Goal: Task Accomplishment & Management: Use online tool/utility

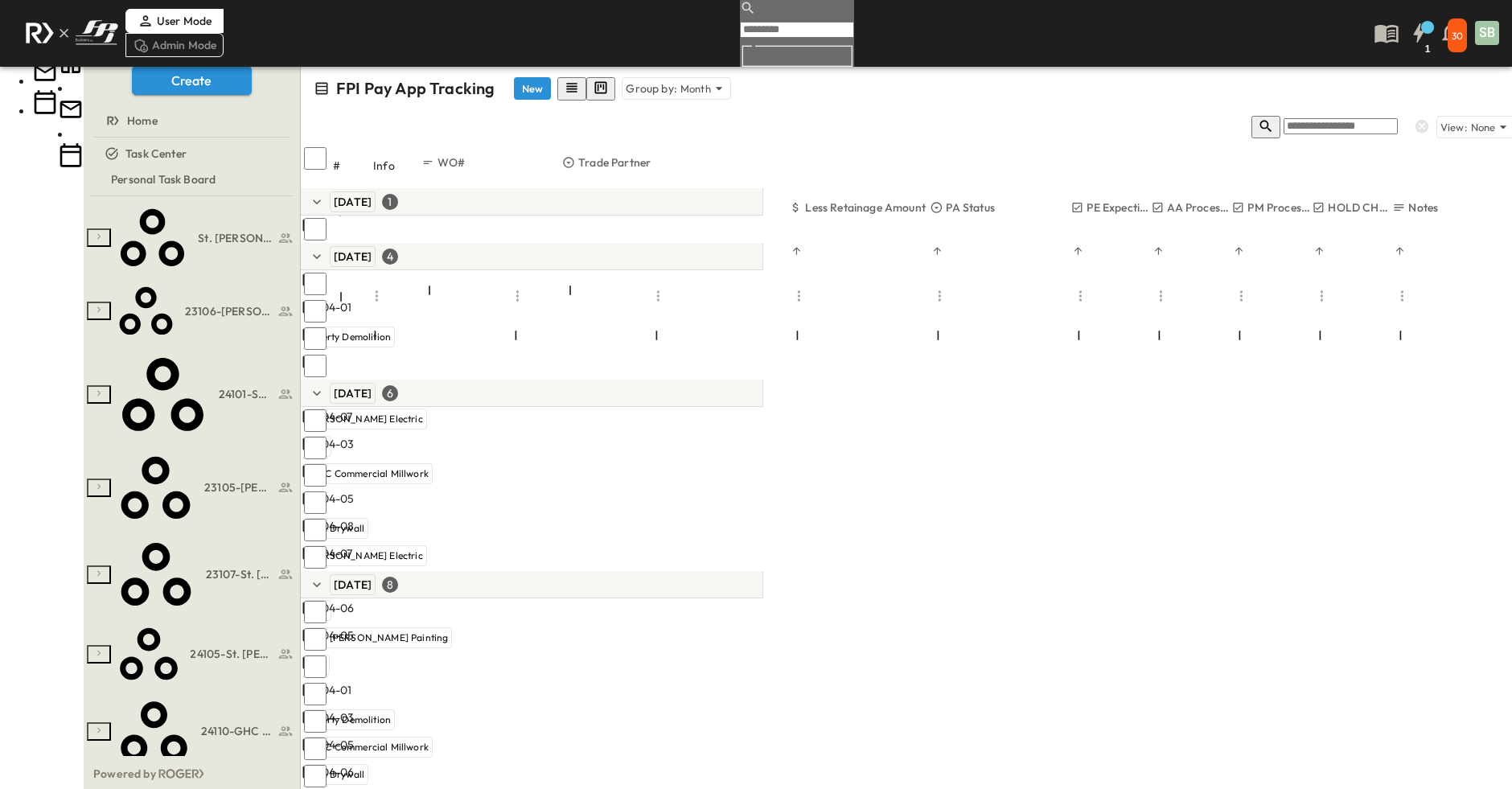
scroll to position [0, 417]
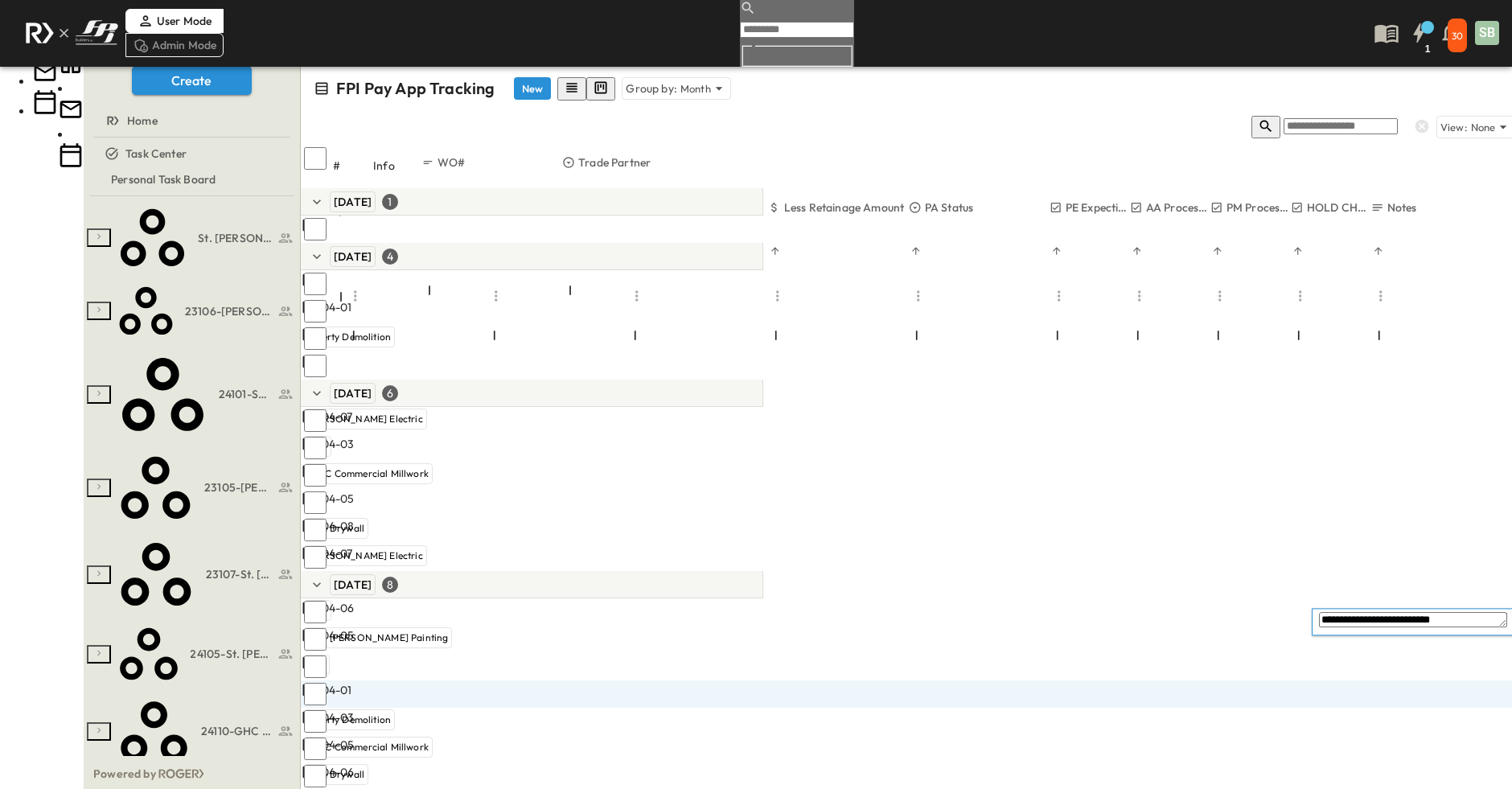
type textarea "**********"
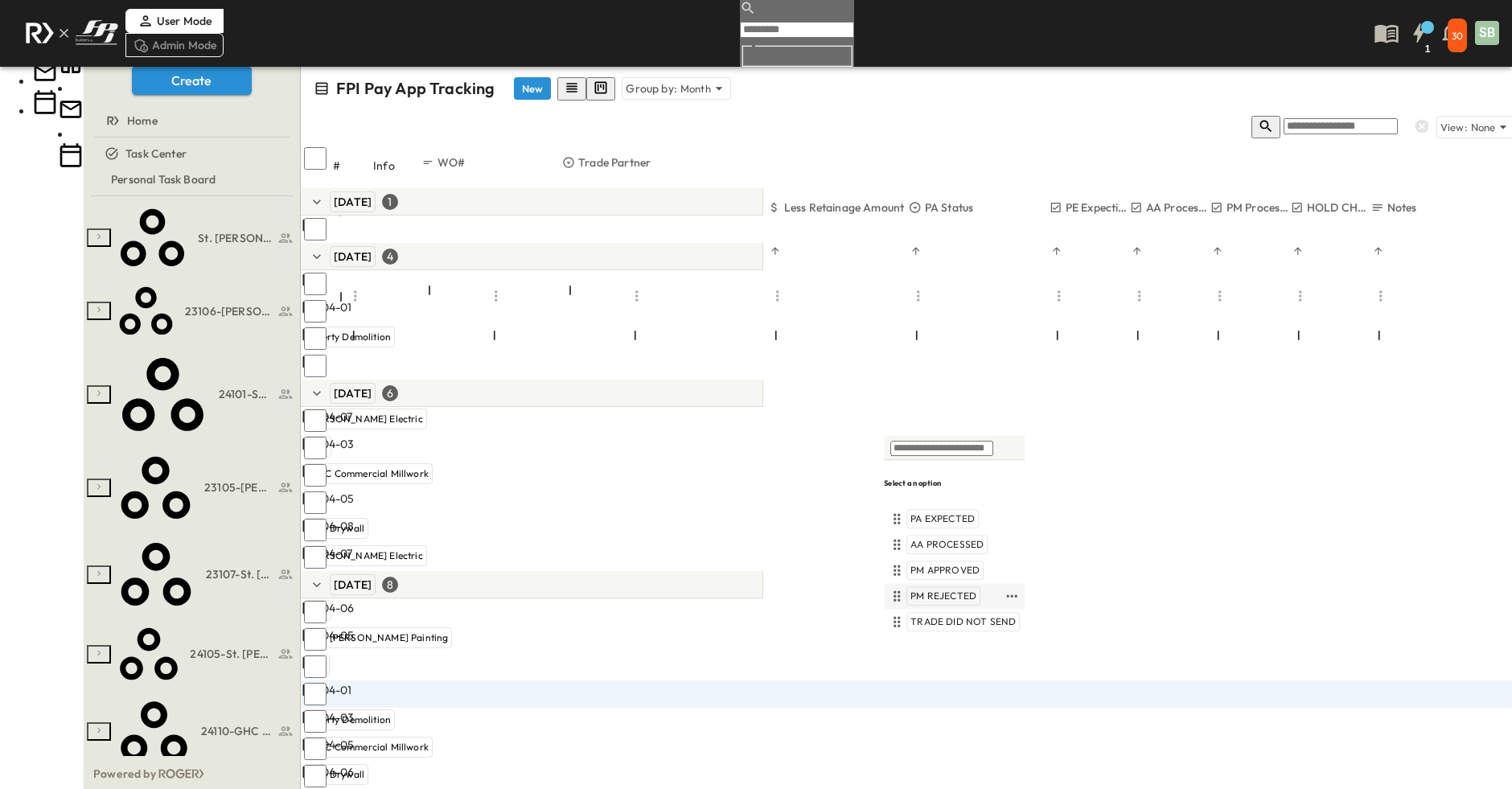
click at [959, 585] on div "PM REJECTED" at bounding box center [953, 595] width 141 height 26
click at [958, 594] on span "PM REJECTED" at bounding box center [944, 596] width 66 height 13
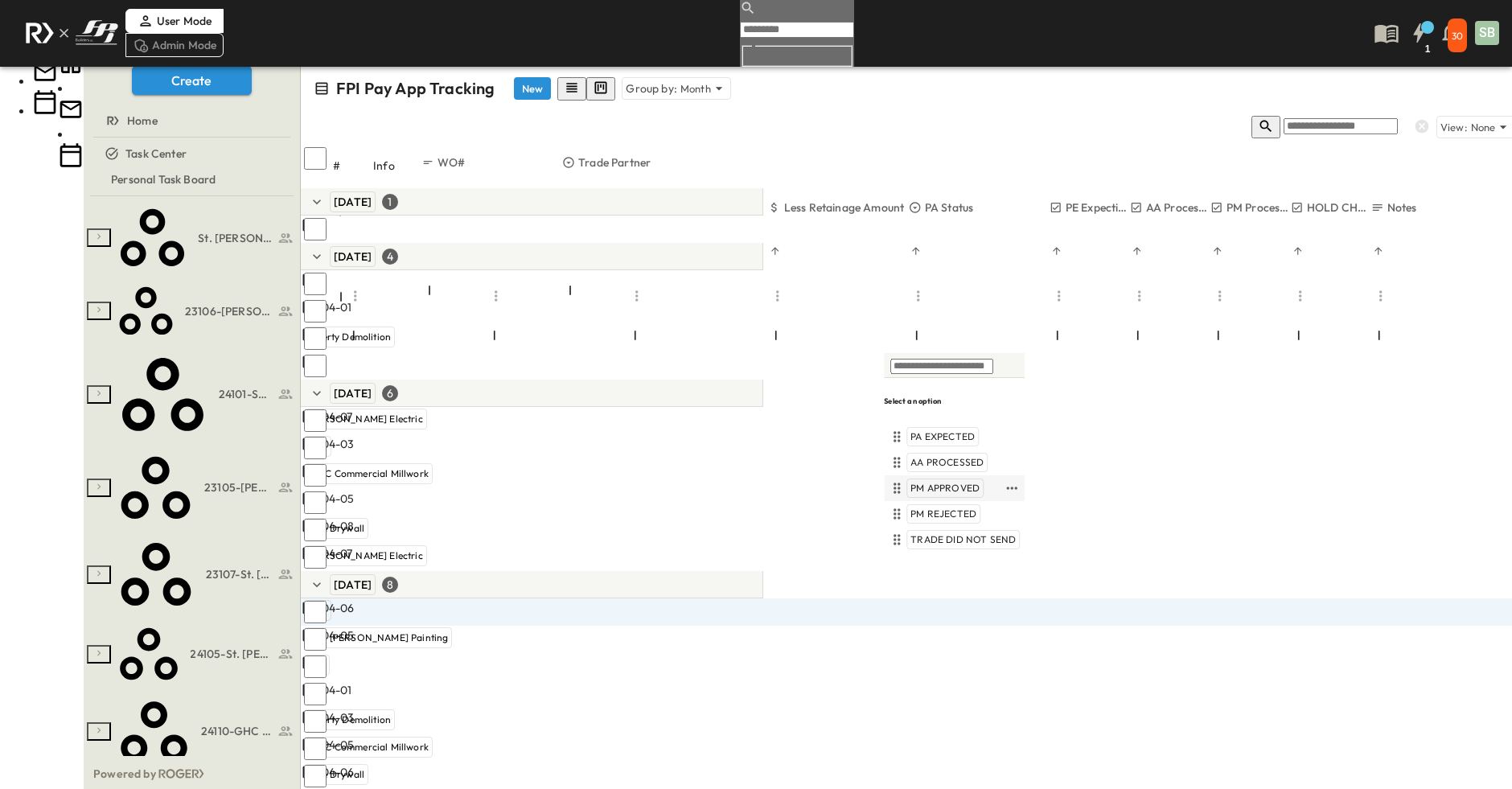
click at [937, 488] on span "PM APPROVED" at bounding box center [945, 488] width 69 height 13
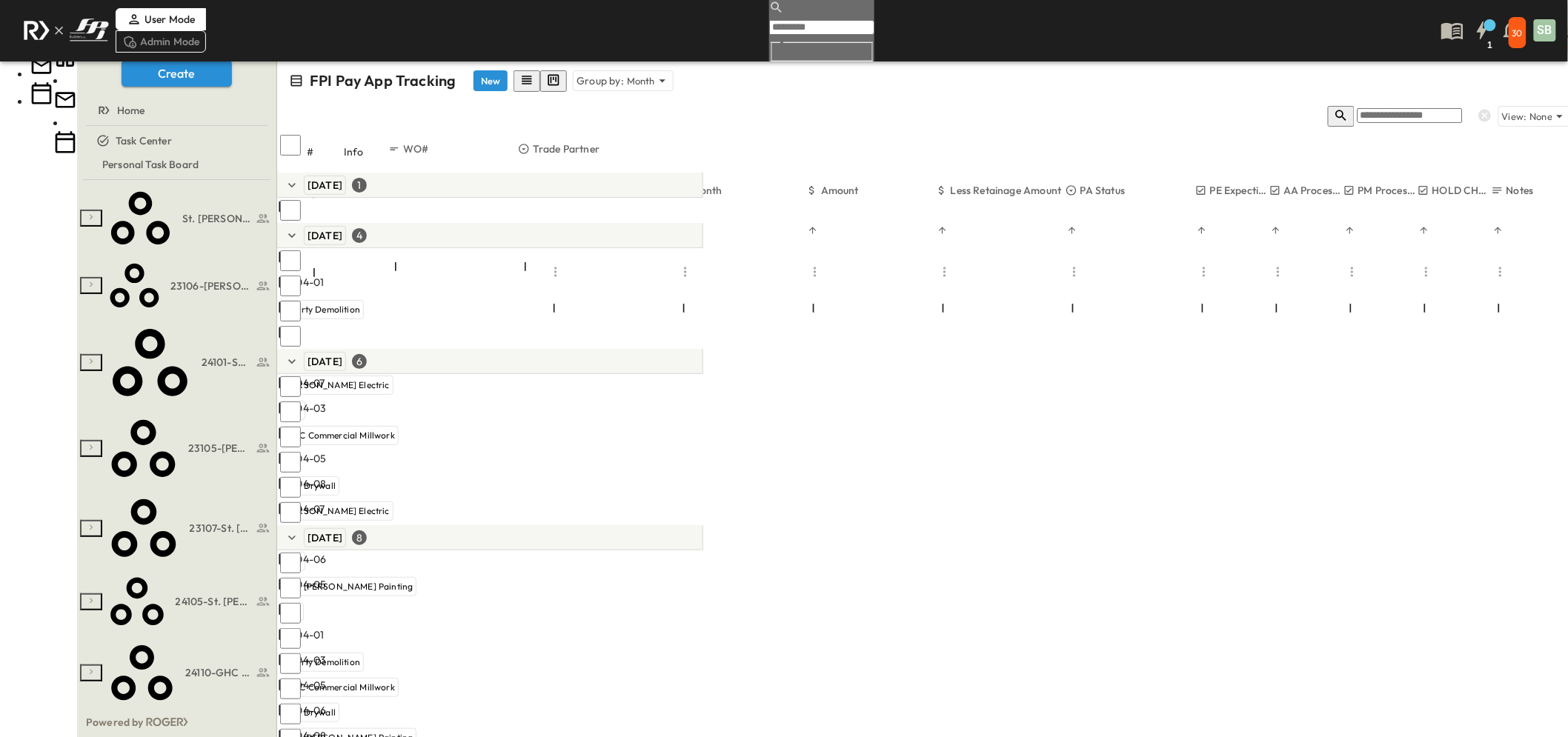
scroll to position [12, 0]
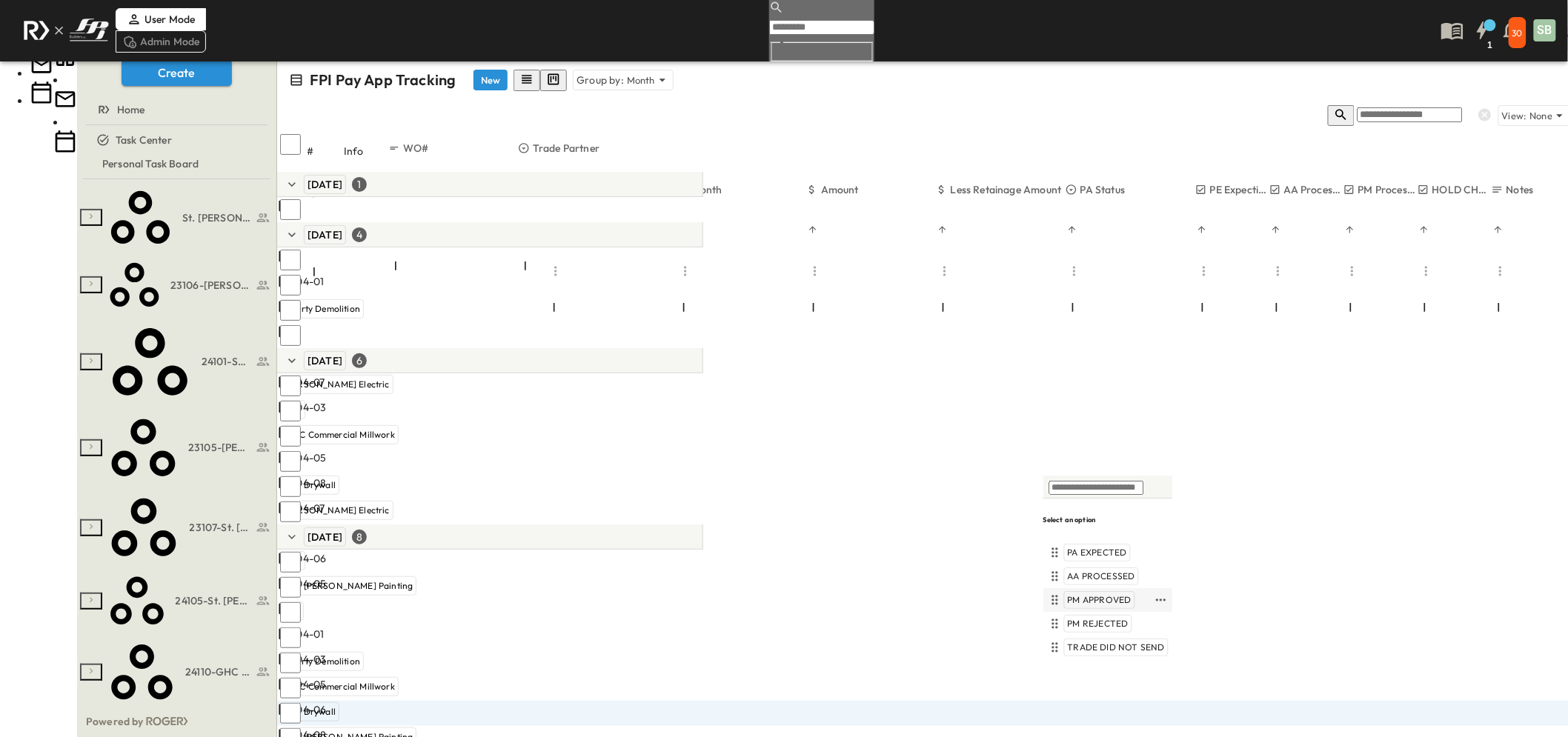
click at [1113, 598] on span "PM APPROVED" at bounding box center [1099, 600] width 64 height 12
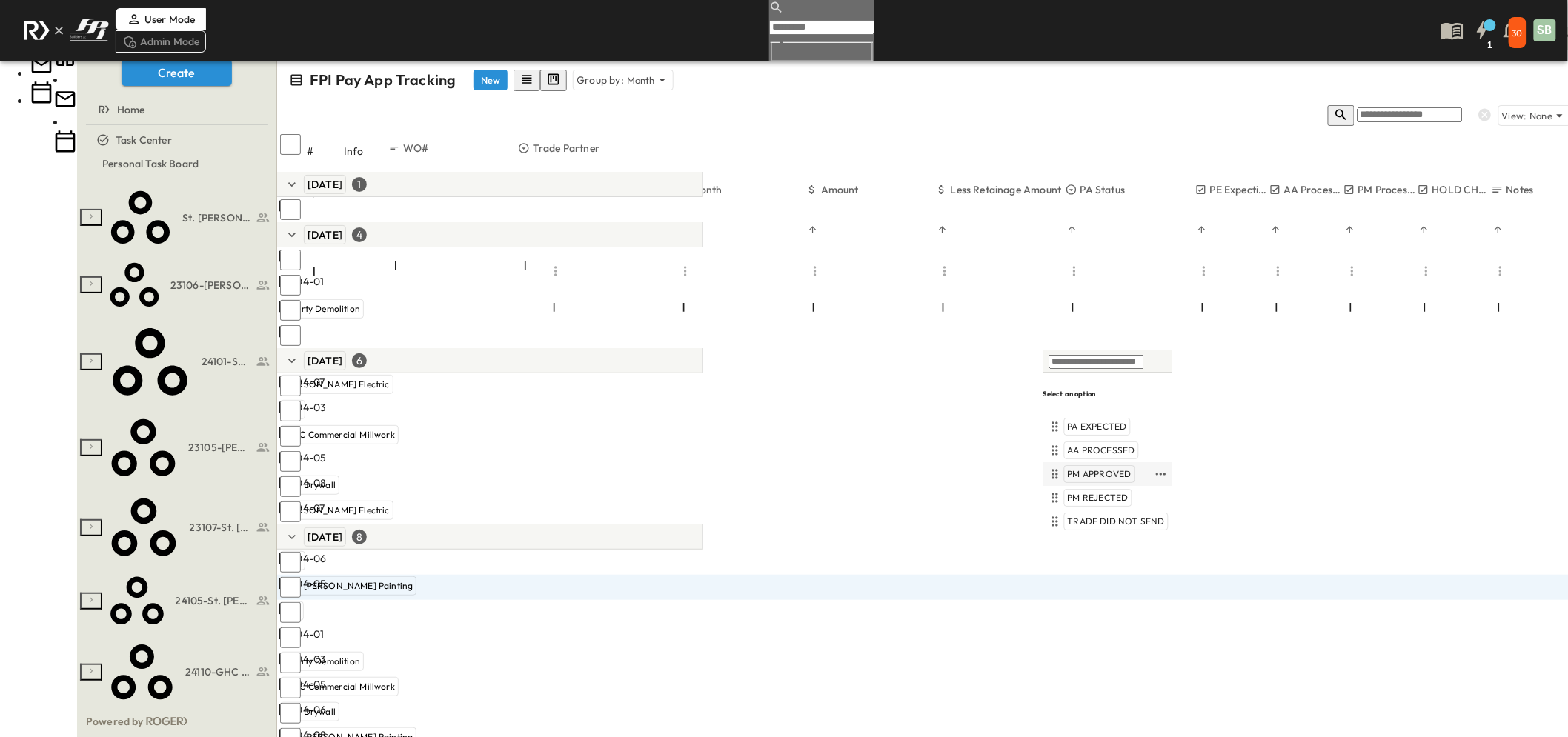
click at [1111, 468] on span "PM APPROVED" at bounding box center [1099, 474] width 64 height 12
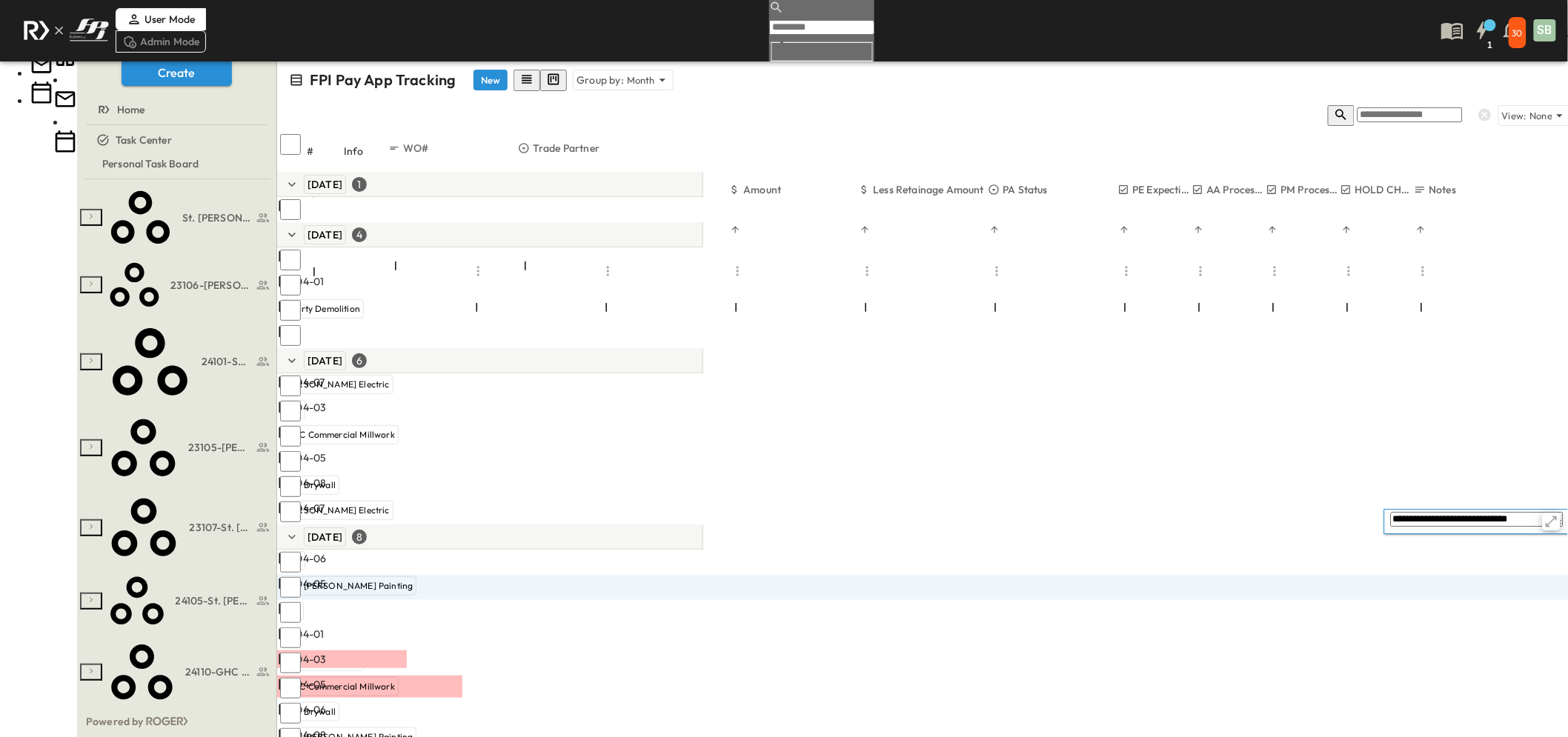
click at [1405, 522] on icon "button" at bounding box center [1551, 521] width 15 height 15
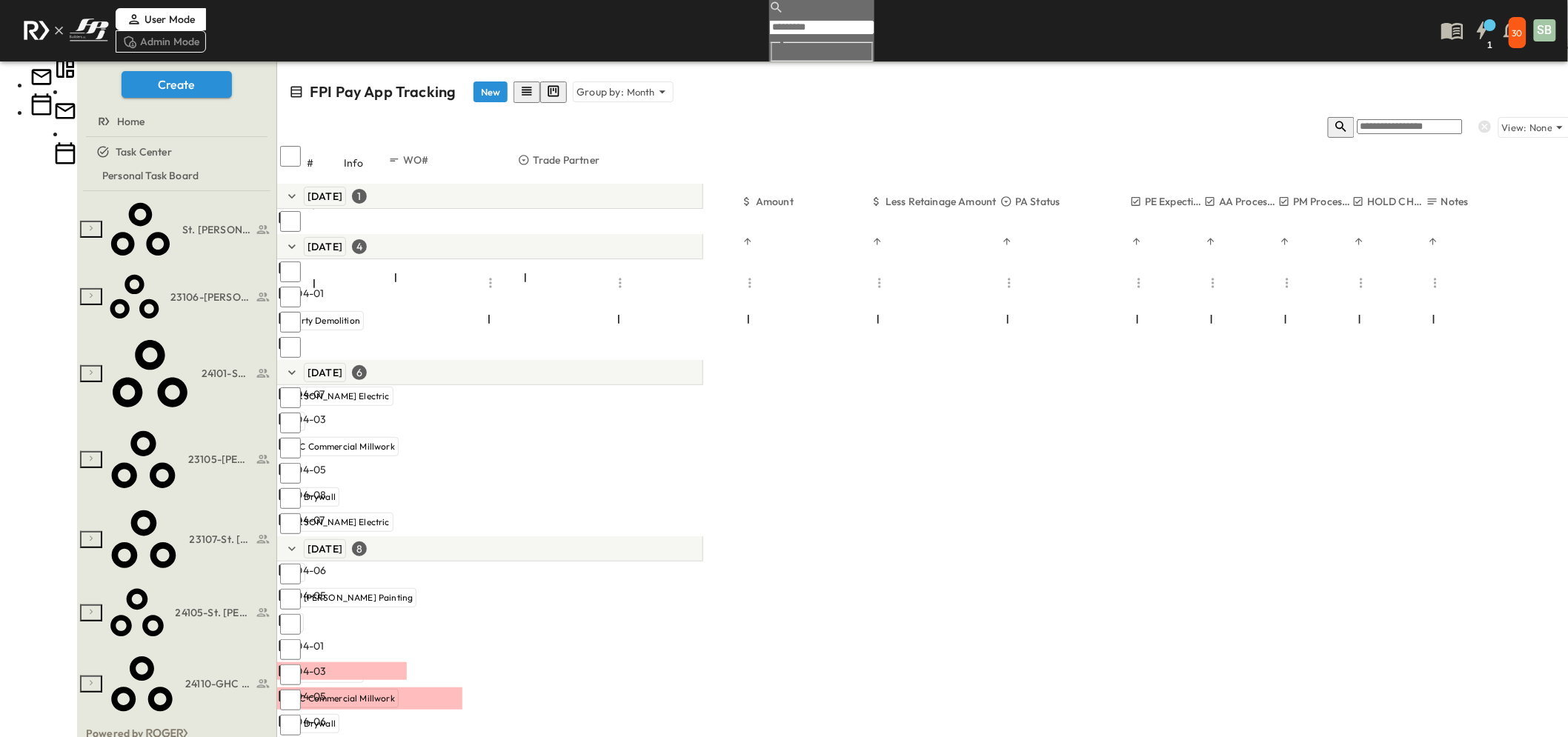
scroll to position [0, 221]
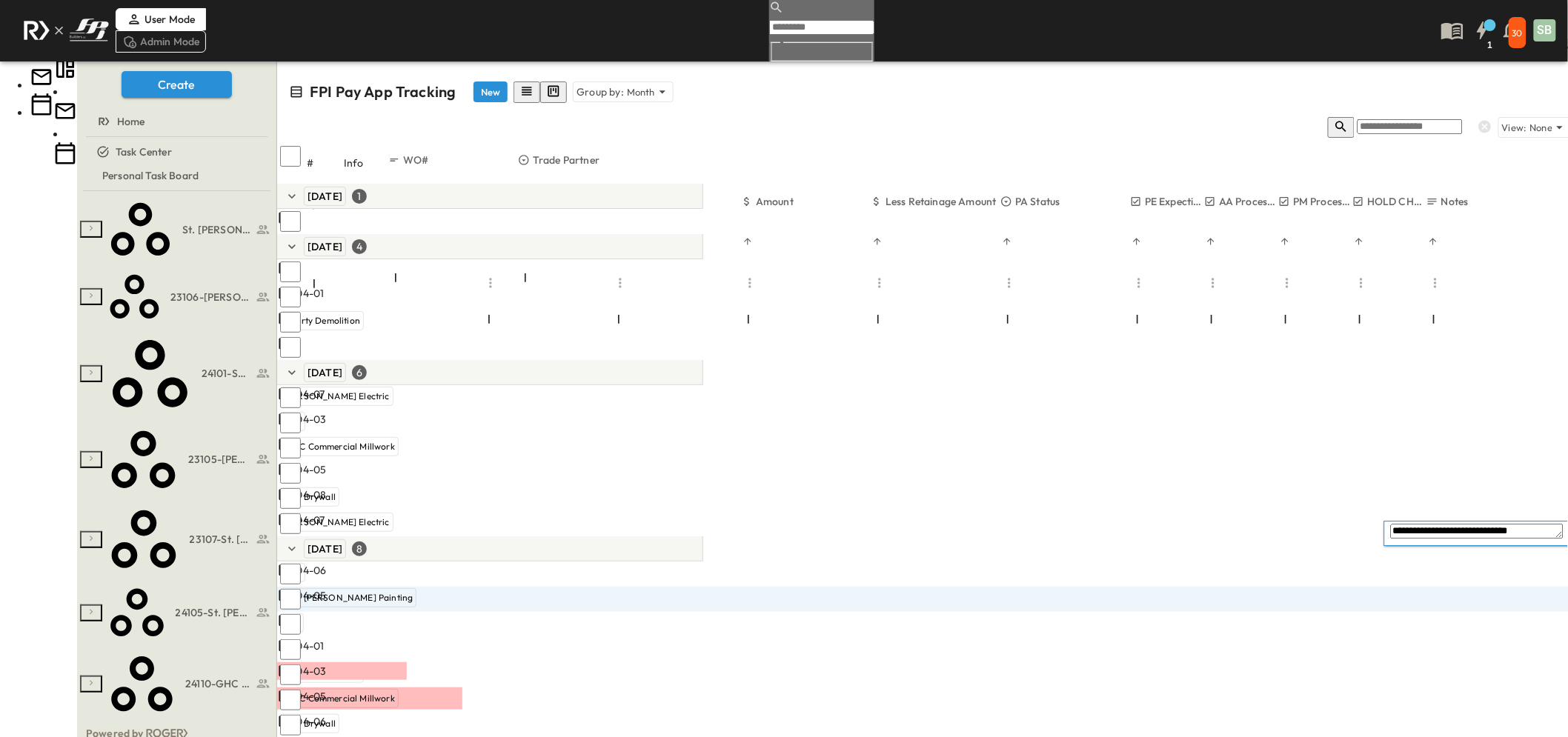
drag, startPoint x: 1517, startPoint y: 528, endPoint x: 1572, endPoint y: 524, distance: 55.1
click at [1405, 531] on textarea "**********" at bounding box center [1477, 531] width 173 height 15
type textarea "**********"
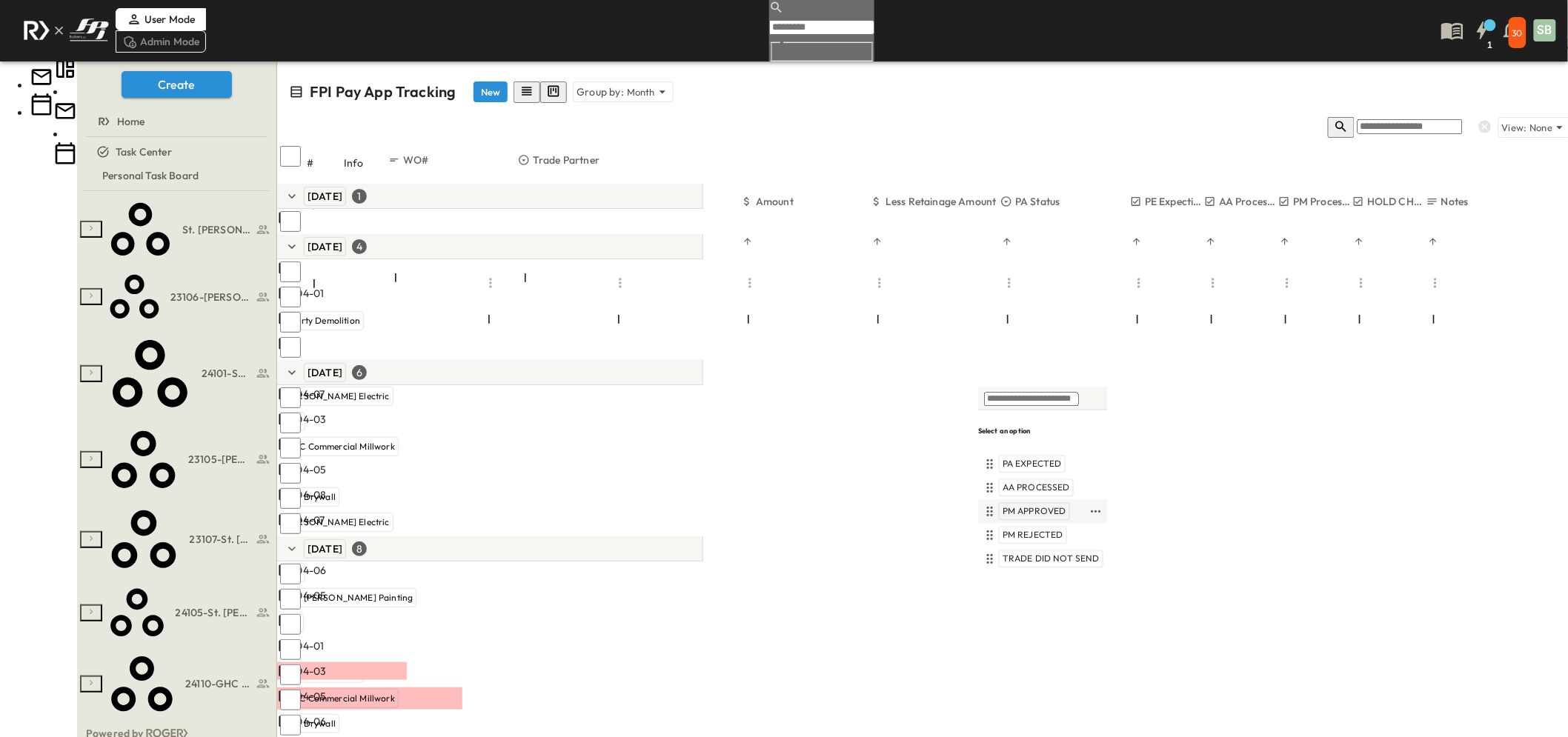
click at [1028, 511] on span "PM APPROVED" at bounding box center [1034, 512] width 64 height 12
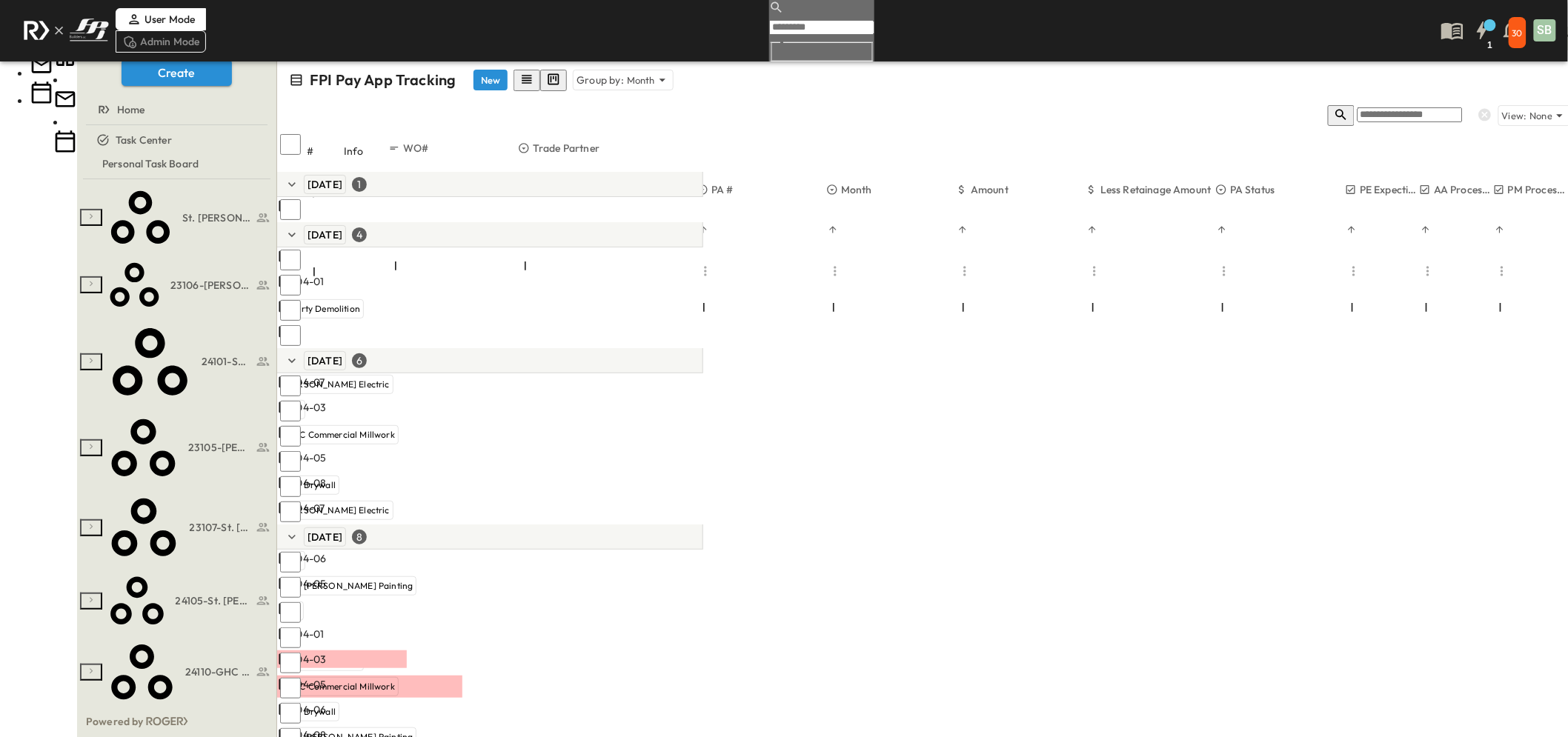
scroll to position [0, 0]
click at [1256, 569] on span "PM APPROVED" at bounding box center [1256, 575] width 64 height 12
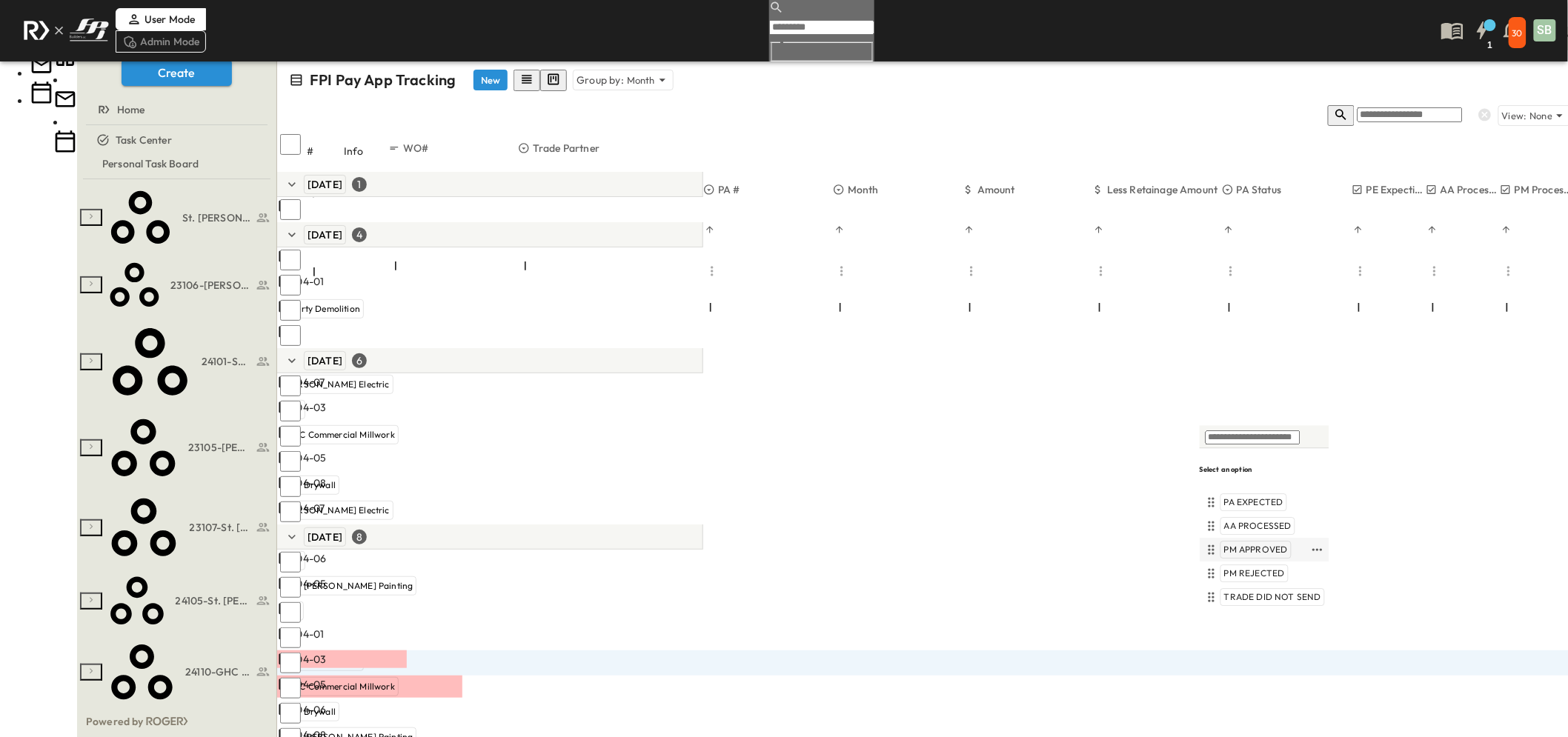
click at [1244, 545] on span "PM APPROVED" at bounding box center [1256, 550] width 64 height 12
